Goal: Find specific page/section: Find specific page/section

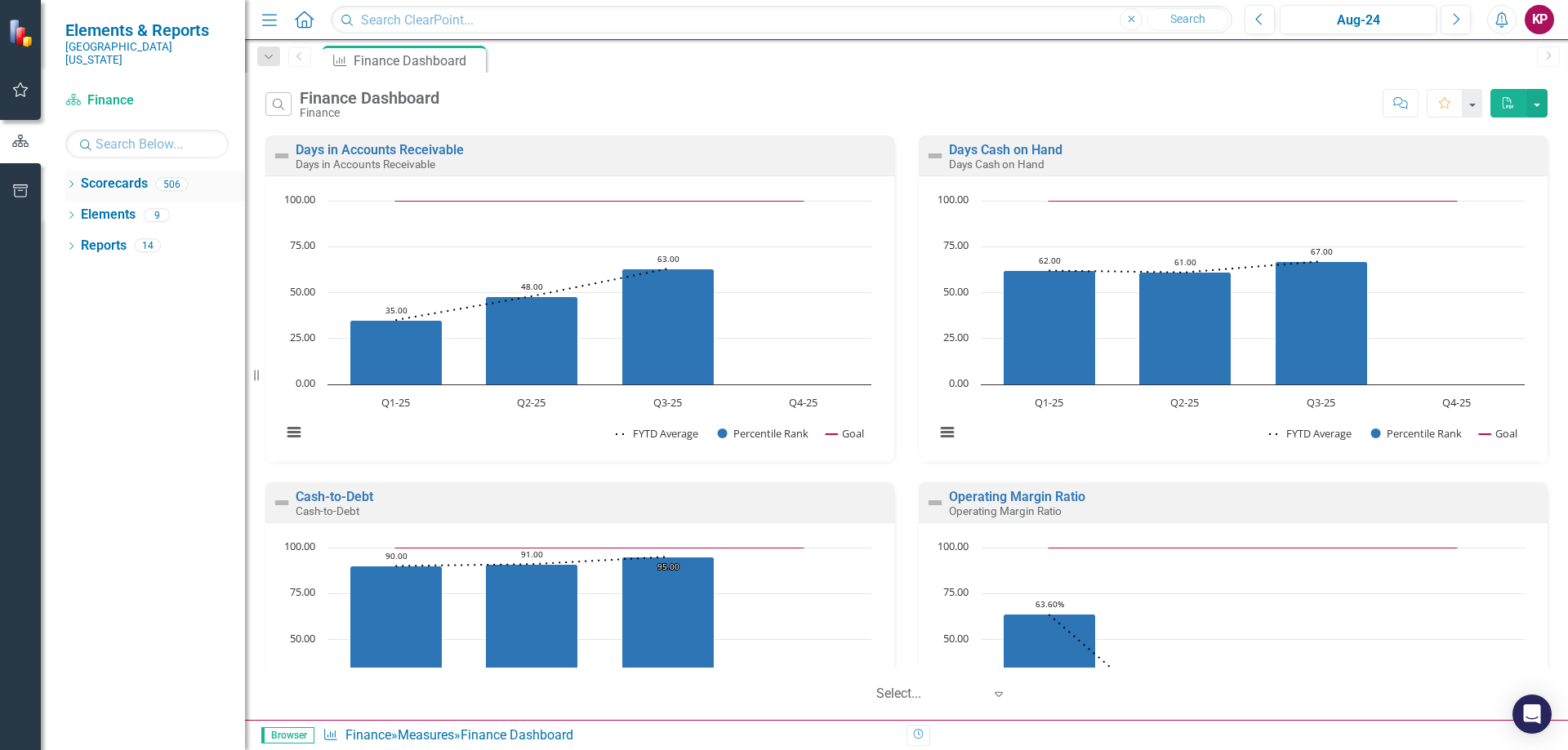
click at [112, 174] on link "Scorecards" at bounding box center [114, 184] width 67 height 19
click at [102, 130] on input "text" at bounding box center [147, 144] width 164 height 28
type input "p"
type input "overall"
click at [271, 57] on icon "Dropdown" at bounding box center [269, 58] width 15 height 12
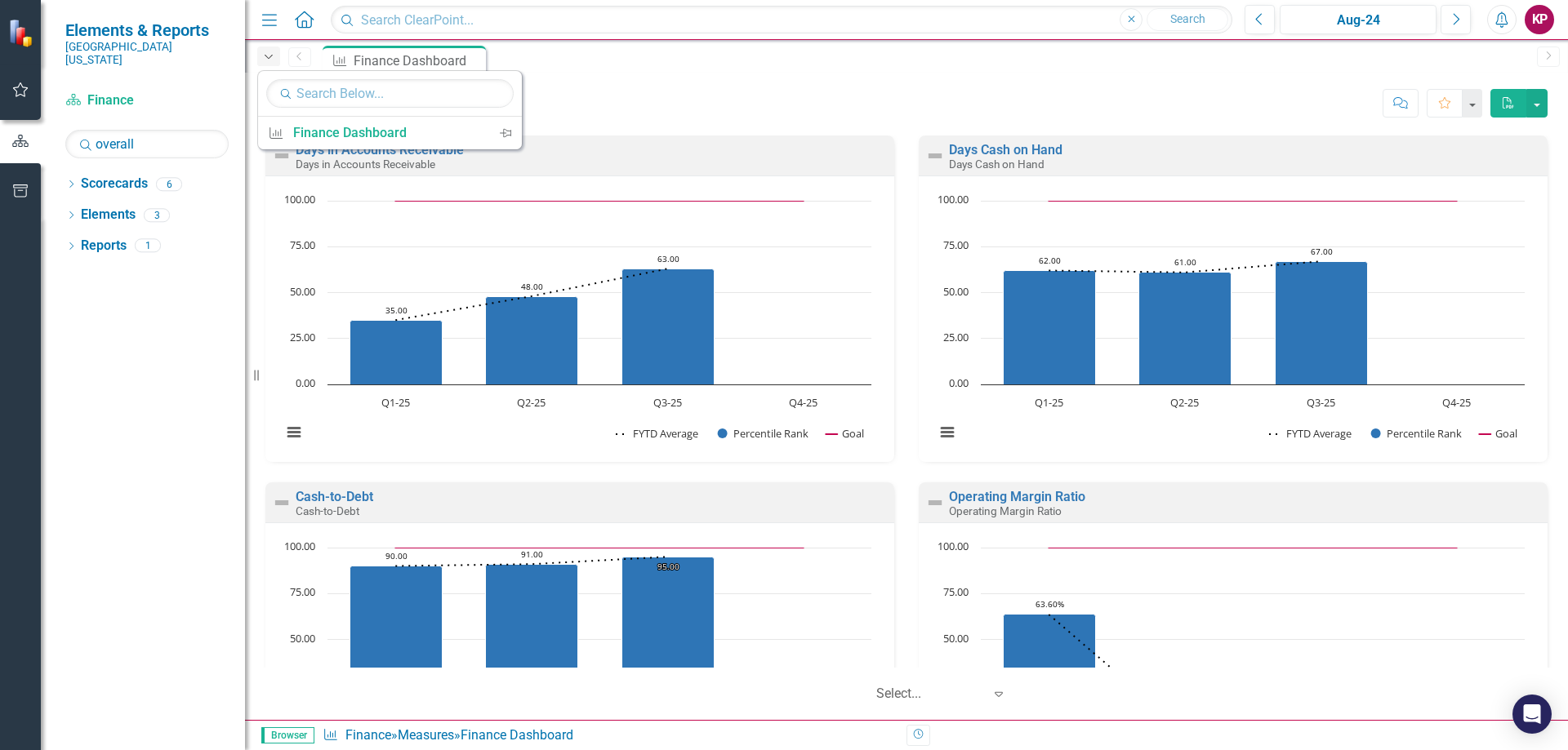
click at [271, 57] on icon "Dropdown" at bounding box center [269, 58] width 15 height 12
click at [66, 181] on icon "Dropdown" at bounding box center [71, 185] width 12 height 9
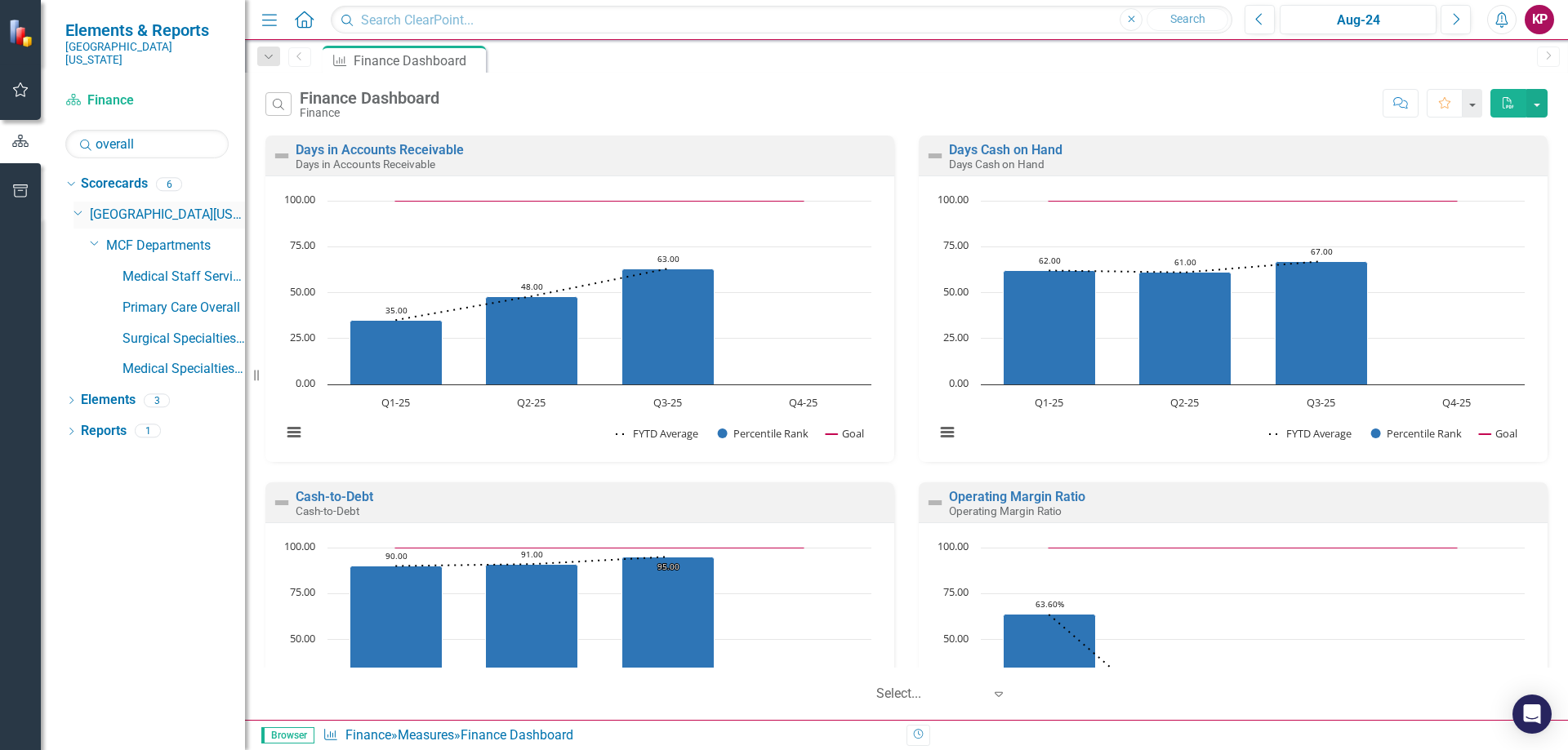
click at [164, 209] on link "[GEOGRAPHIC_DATA][US_STATE]" at bounding box center [168, 215] width 155 height 19
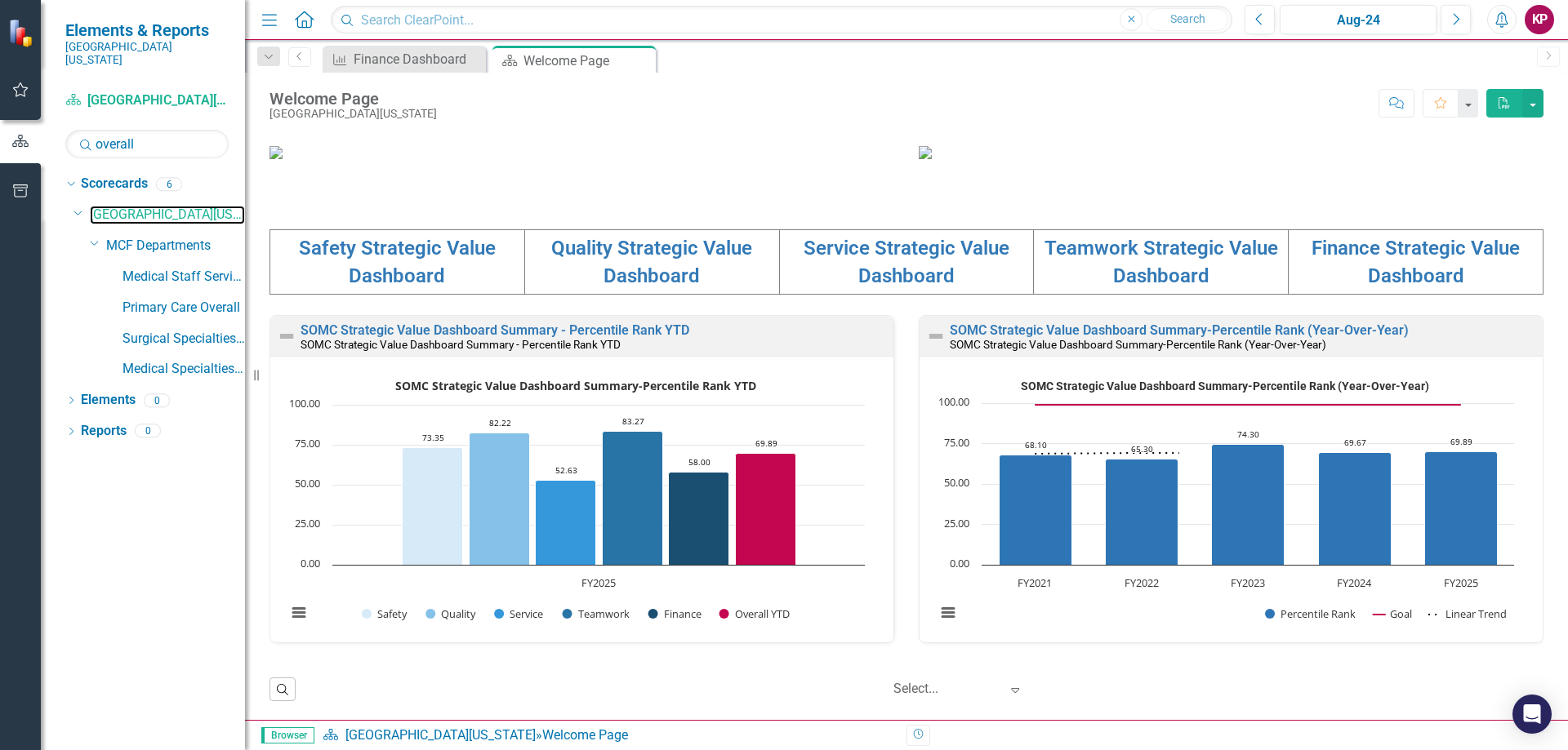
scroll to position [1, 0]
